Goal: Task Accomplishment & Management: Manage account settings

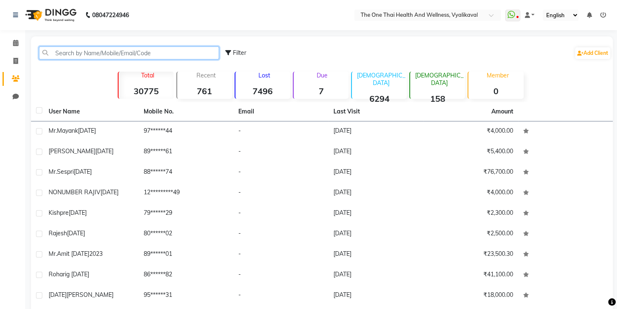
click at [59, 54] on input "text" at bounding box center [129, 52] width 180 height 13
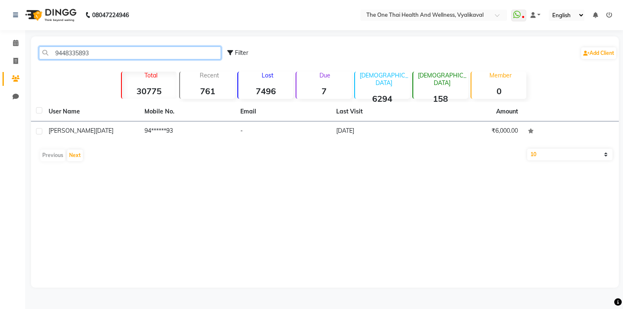
click at [105, 52] on input "9448335893" at bounding box center [130, 52] width 182 height 13
click at [108, 54] on input "9448335893" at bounding box center [130, 52] width 182 height 13
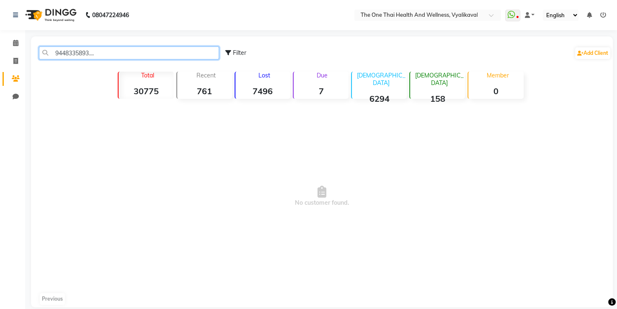
click at [95, 54] on input "9448335893...." at bounding box center [129, 52] width 180 height 13
click at [99, 48] on input "9448335893...." at bounding box center [129, 52] width 180 height 13
click at [97, 53] on input "9448335893...." at bounding box center [129, 52] width 180 height 13
click at [95, 44] on div "9448335893.... Filter Add Client" at bounding box center [322, 53] width 578 height 26
click at [96, 56] on input "9448335893...." at bounding box center [129, 52] width 180 height 13
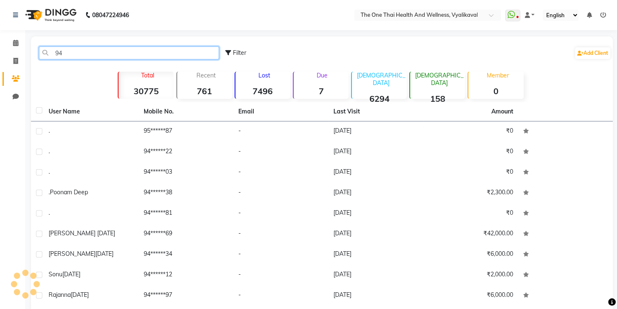
type input "9"
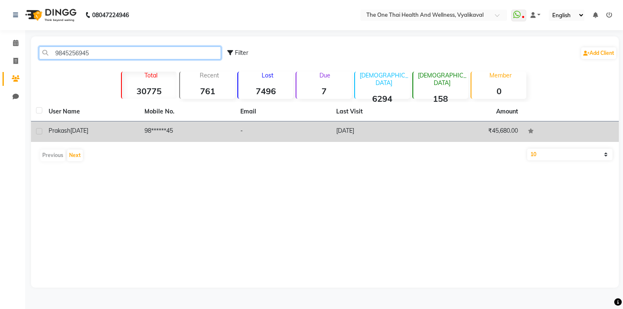
type input "9845256945"
click at [56, 133] on span "Prakash" at bounding box center [60, 131] width 22 height 8
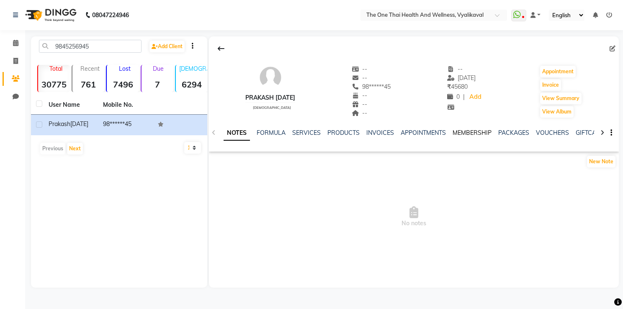
click at [464, 135] on link "MEMBERSHIP" at bounding box center [472, 133] width 39 height 8
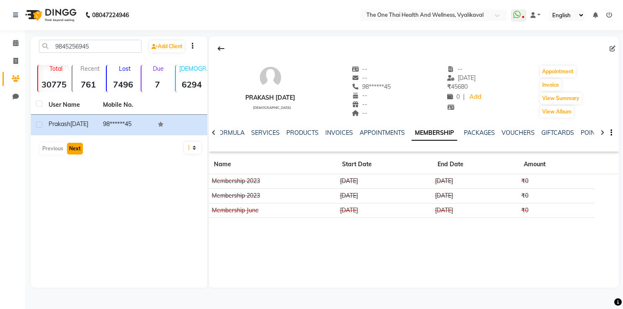
click at [77, 155] on button "Next" at bounding box center [75, 149] width 16 height 12
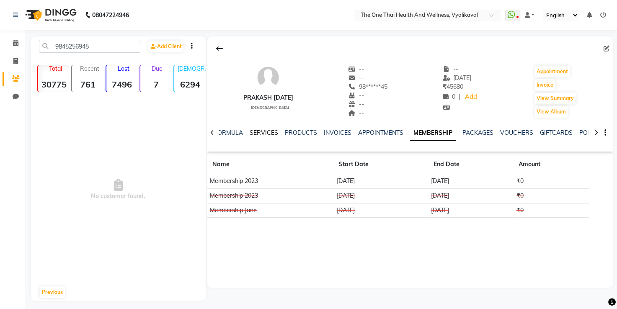
click at [258, 133] on link "SERVICES" at bounding box center [264, 133] width 28 height 8
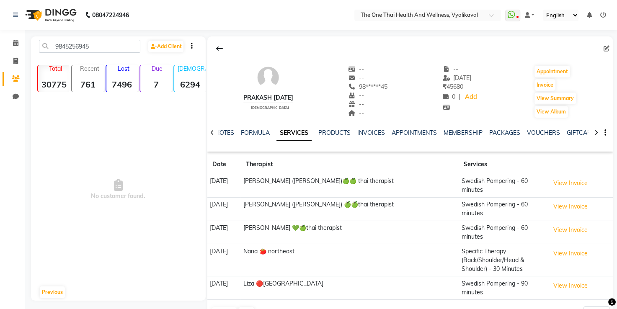
click at [241, 188] on td "[DATE]" at bounding box center [224, 185] width 34 height 23
